Goal: Task Accomplishment & Management: Use online tool/utility

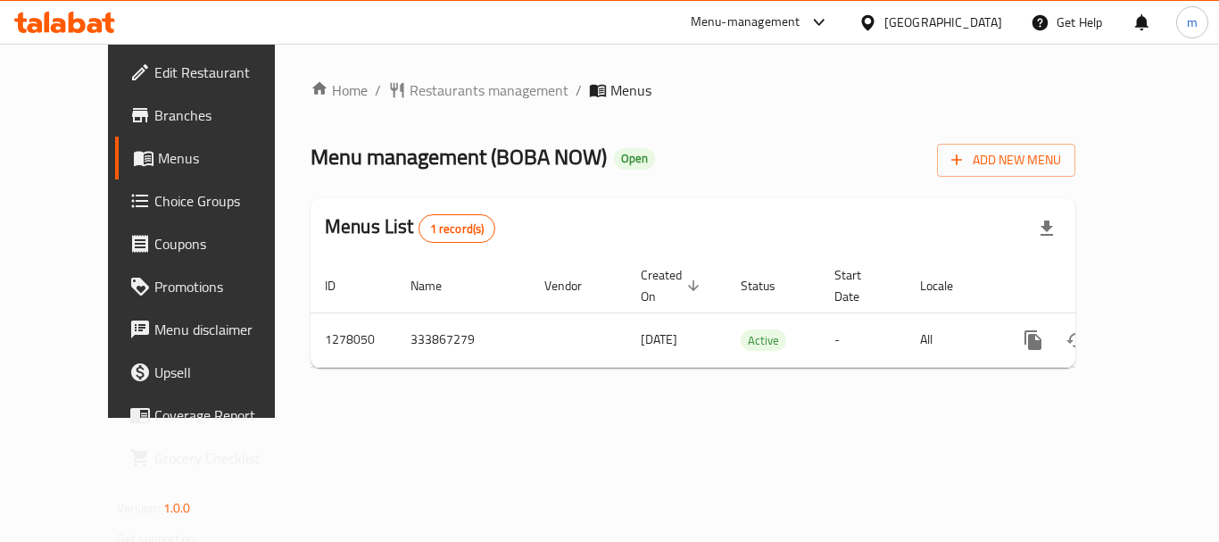
click at [158, 160] on span "Menus" at bounding box center [227, 157] width 139 height 21
click at [116, 216] on link "Choice Groups" at bounding box center [213, 200] width 196 height 43
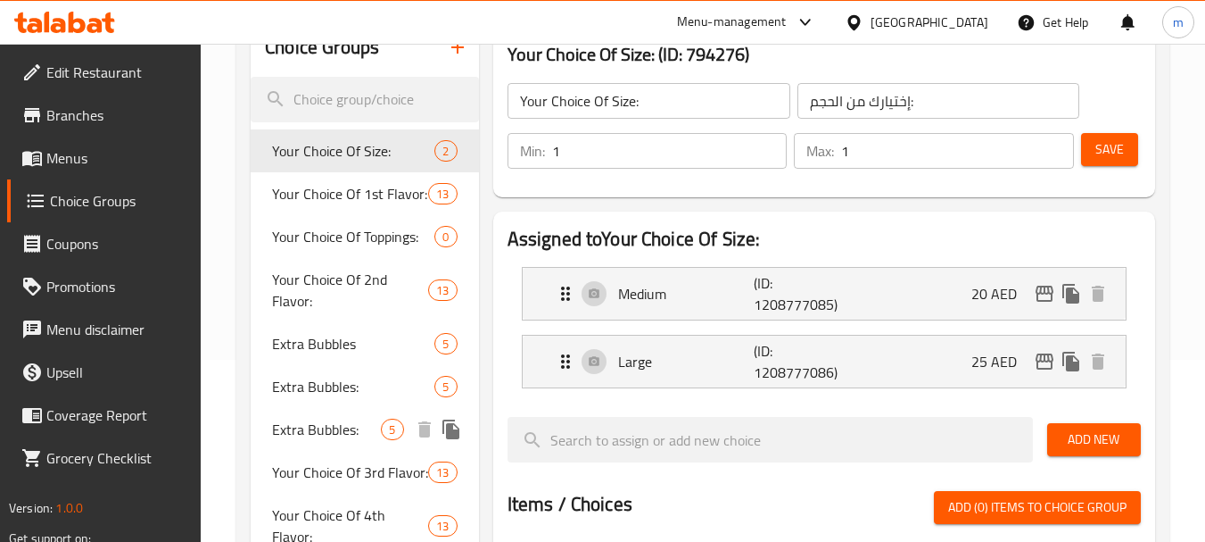
scroll to position [178, 0]
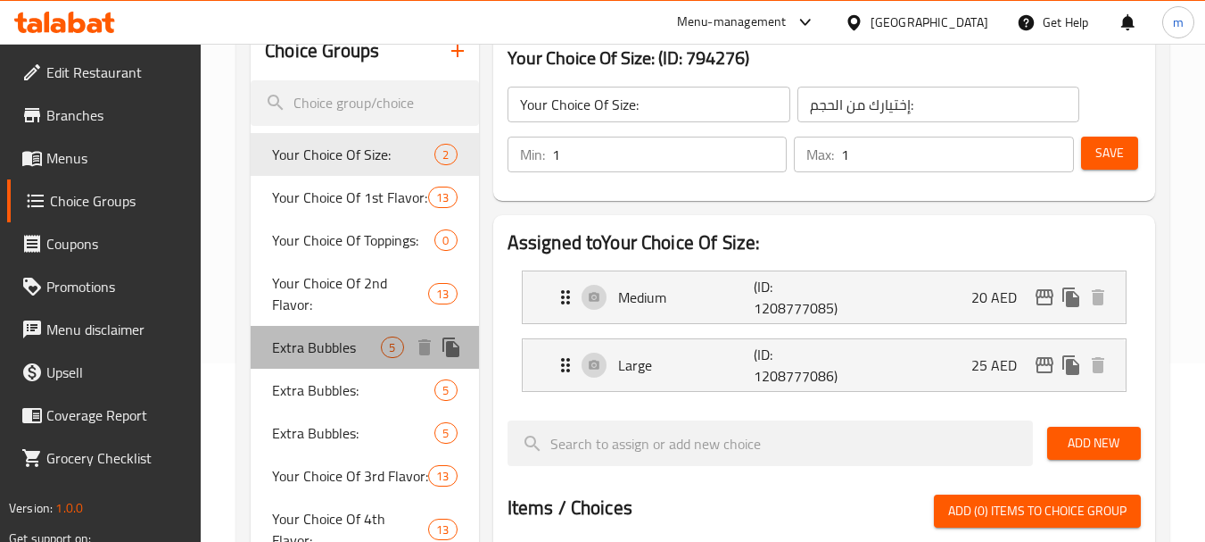
click at [317, 355] on span "Extra Bubbles" at bounding box center [326, 346] width 109 height 21
type input "Extra Bubbles"
type input "اختيارك من الفقاعات:"
type input "0"
type input "5"
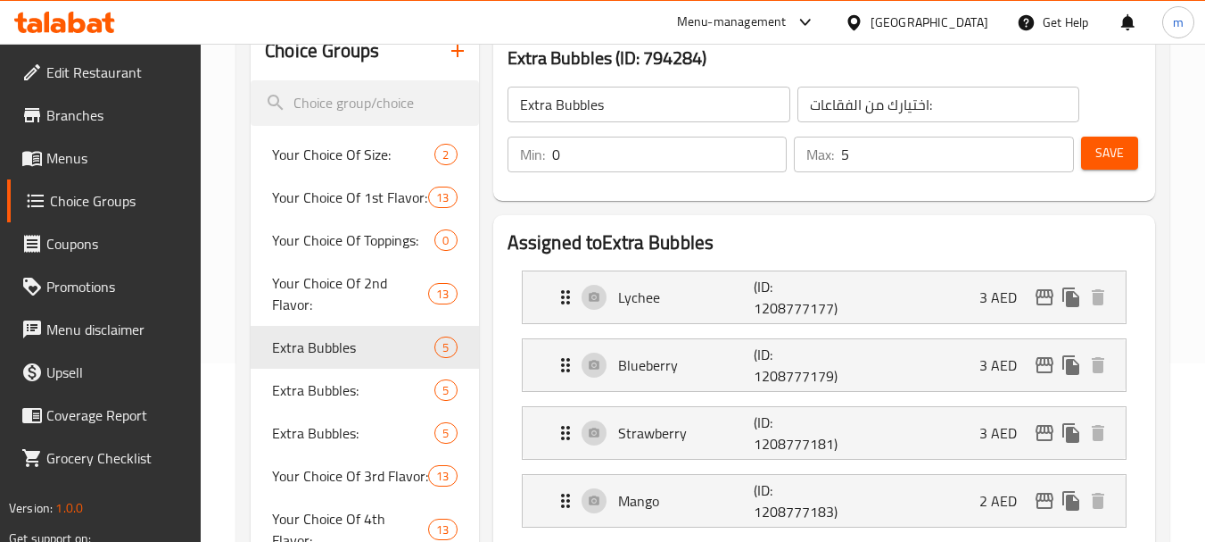
click at [89, 2] on div "Menu-management [GEOGRAPHIC_DATA] Get Help m" at bounding box center [602, 22] width 1205 height 43
click at [8, 26] on div at bounding box center [64, 22] width 129 height 36
click at [99, 13] on icon at bounding box center [64, 22] width 101 height 21
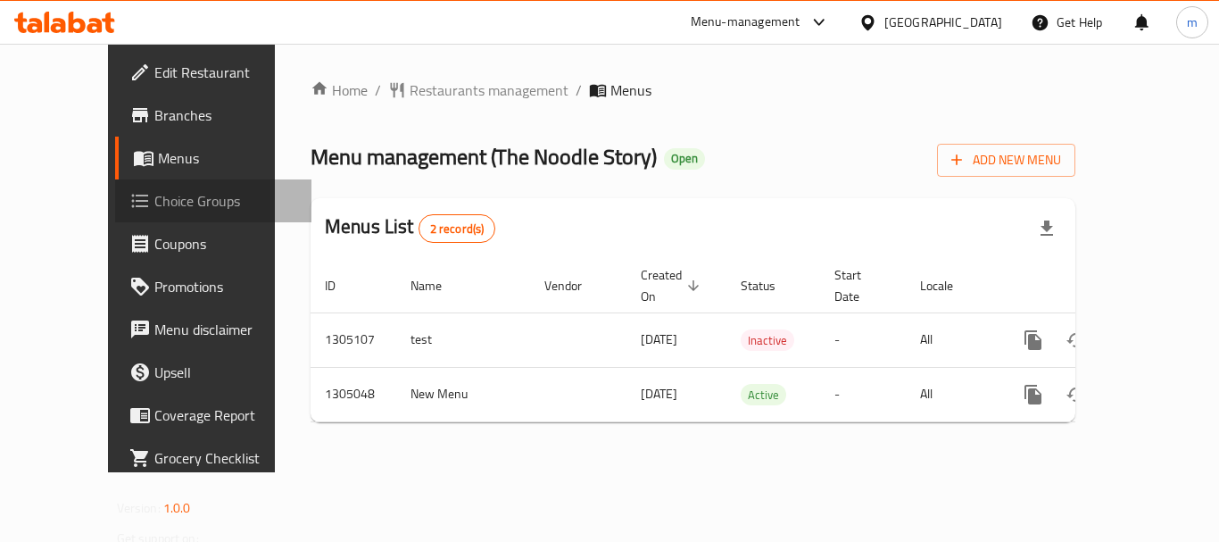
click at [154, 193] on span "Choice Groups" at bounding box center [225, 200] width 143 height 21
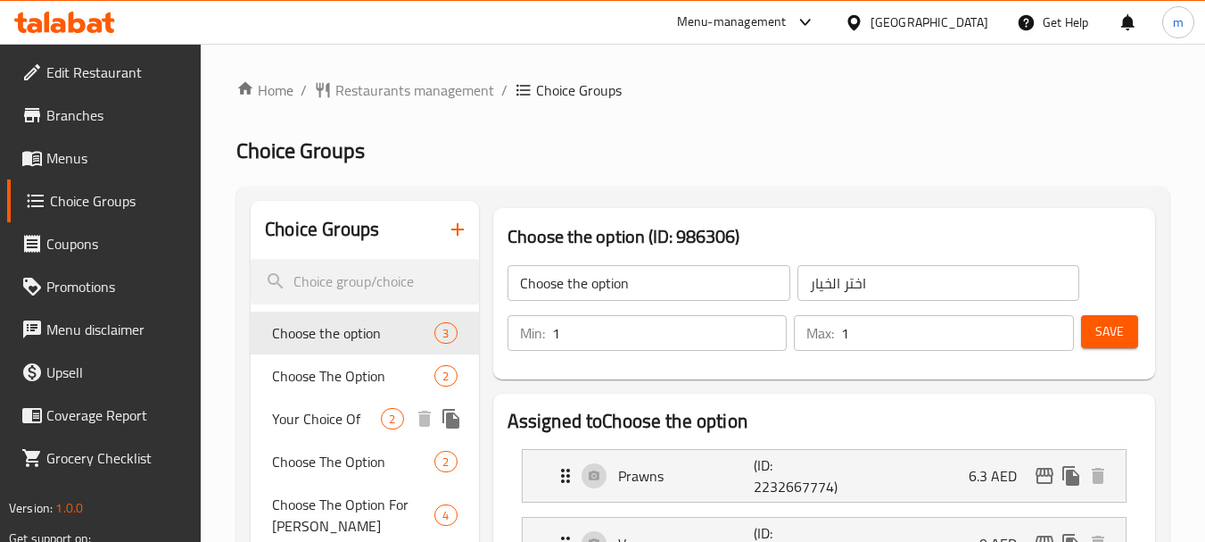
click at [350, 419] on span "Your Choice Of" at bounding box center [326, 418] width 109 height 21
type input "Your Choice Of"
type input "إختيارك من"
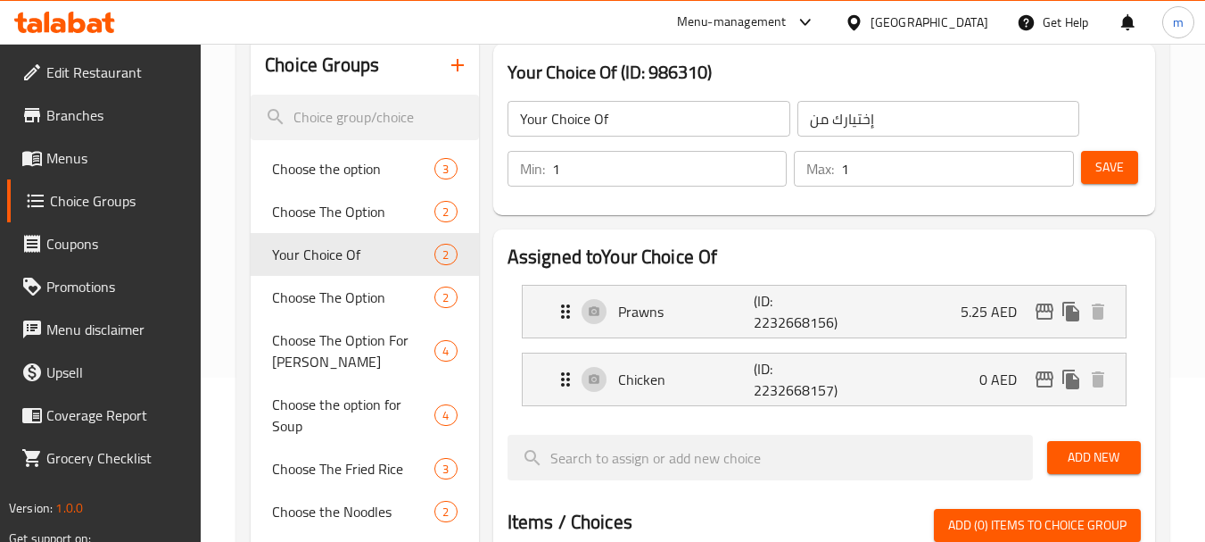
scroll to position [178, 0]
